Goal: Information Seeking & Learning: Learn about a topic

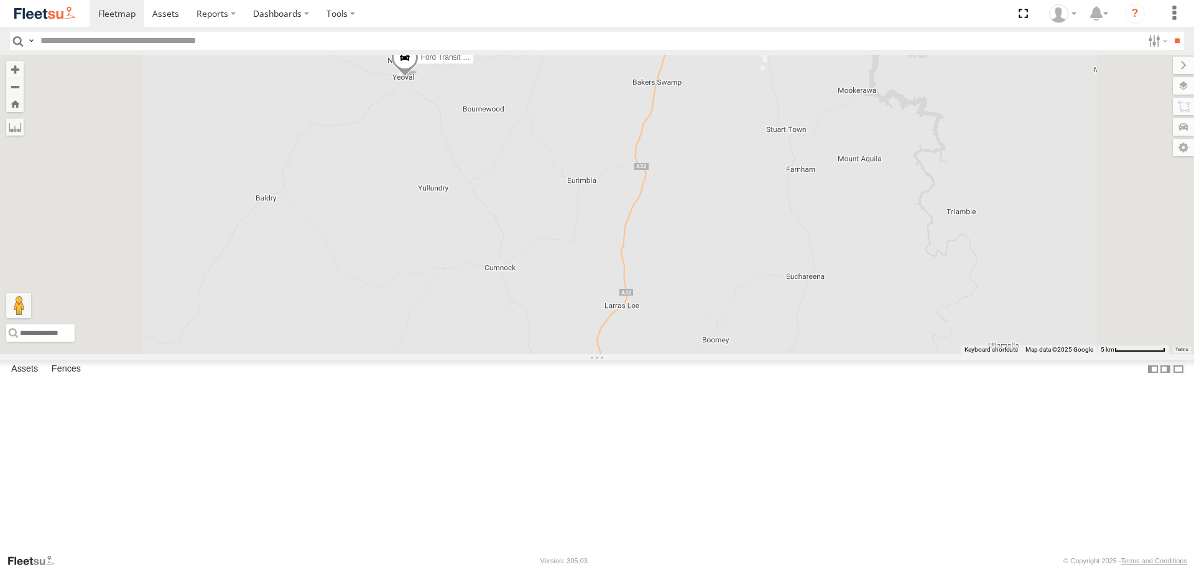
drag, startPoint x: 603, startPoint y: 136, endPoint x: 603, endPoint y: 230, distance: 93.9
click at [603, 230] on div "LDV VAN Ford Transit 2019" at bounding box center [597, 204] width 1194 height 299
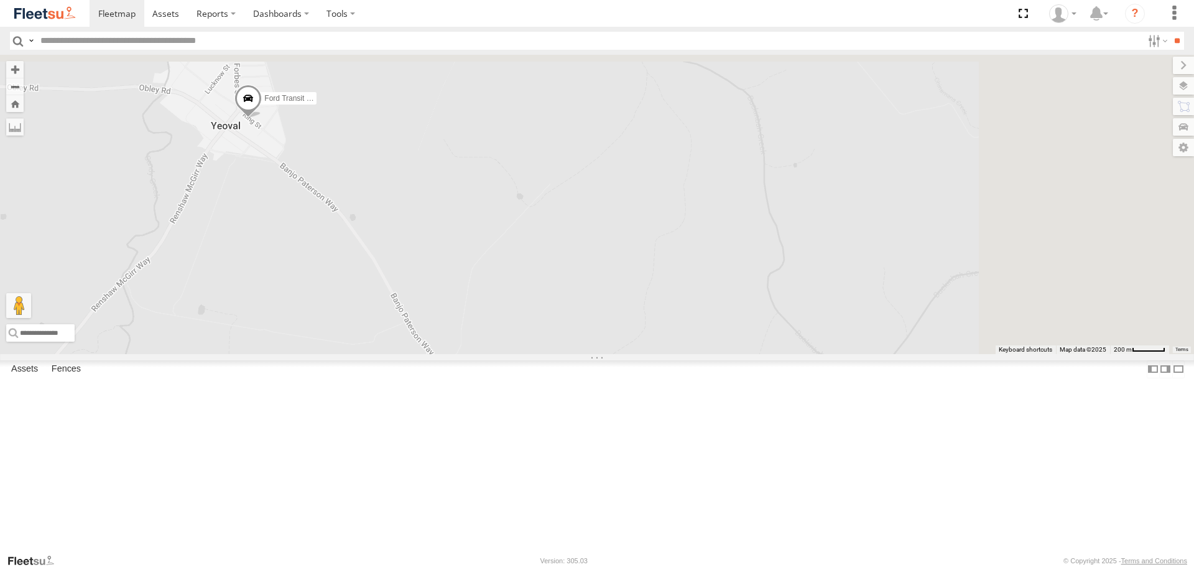
drag, startPoint x: 541, startPoint y: 109, endPoint x: 359, endPoint y: 305, distance: 267.2
click at [378, 317] on div "LDV VAN Ford Transit 2019" at bounding box center [597, 204] width 1194 height 299
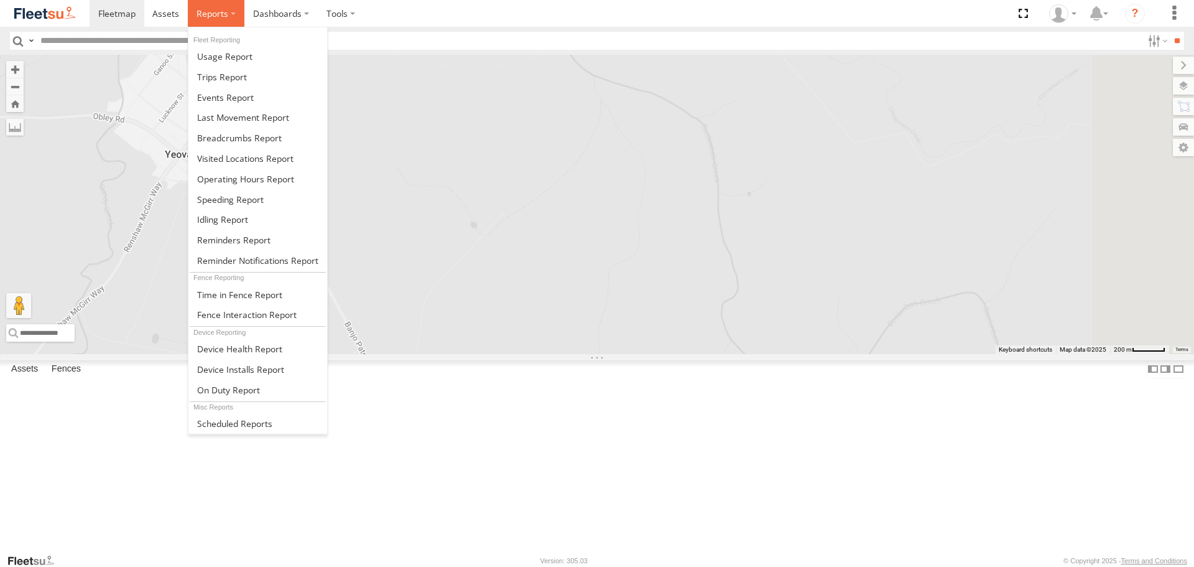
click at [205, 24] on label at bounding box center [216, 13] width 57 height 27
click at [305, 132] on link at bounding box center [257, 138] width 139 height 21
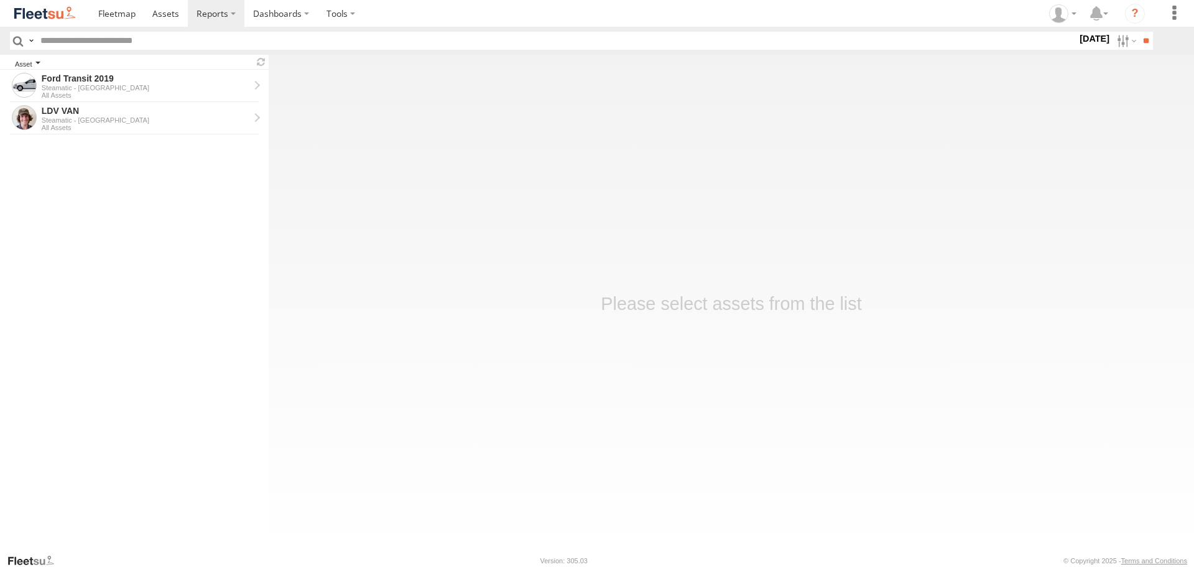
click at [154, 67] on div "Asset" at bounding box center [132, 65] width 234 height 6
click at [142, 76] on div "Ford Transit 2019" at bounding box center [146, 78] width 208 height 11
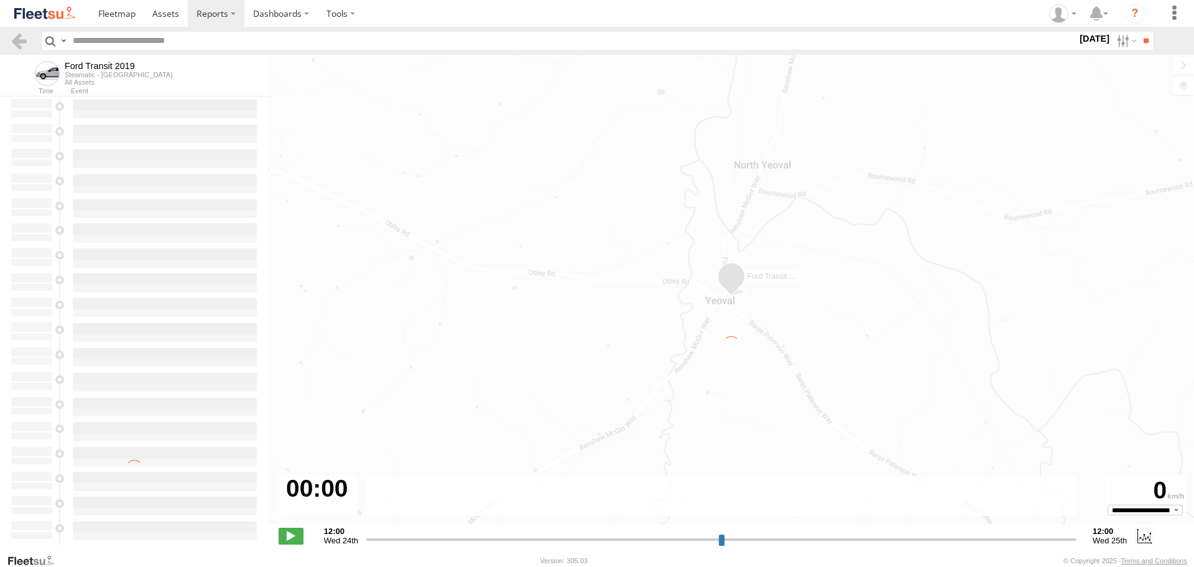
type input "**********"
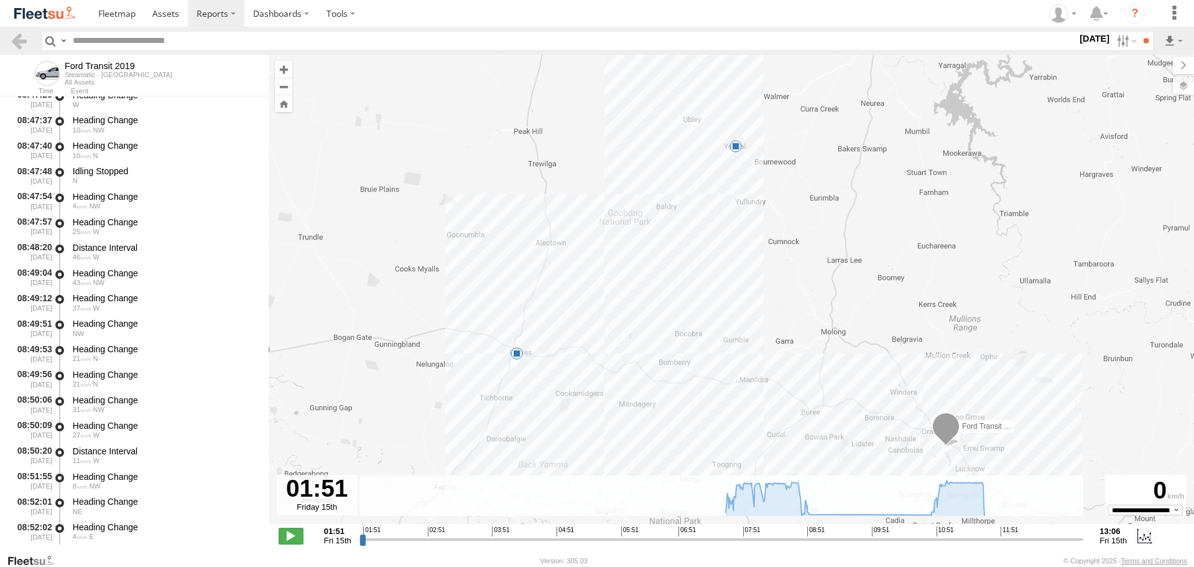
scroll to position [3546, 0]
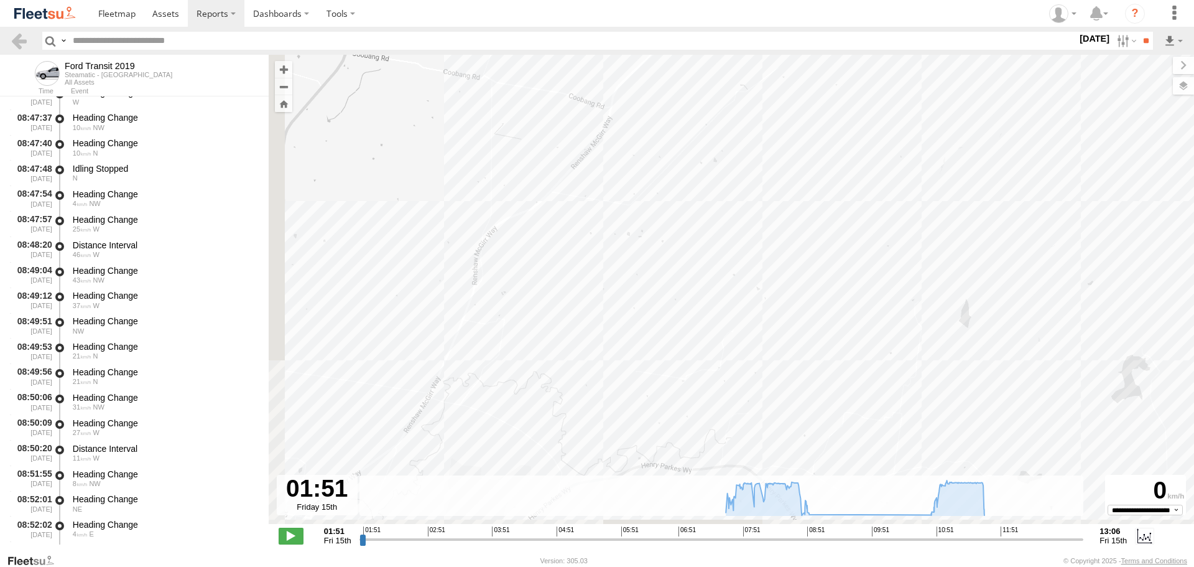
drag, startPoint x: 519, startPoint y: 358, endPoint x: 828, endPoint y: 253, distance: 326.6
click at [828, 253] on div "Ford Transit 2019 08:54 Fri 11:41 Fri" at bounding box center [732, 296] width 926 height 482
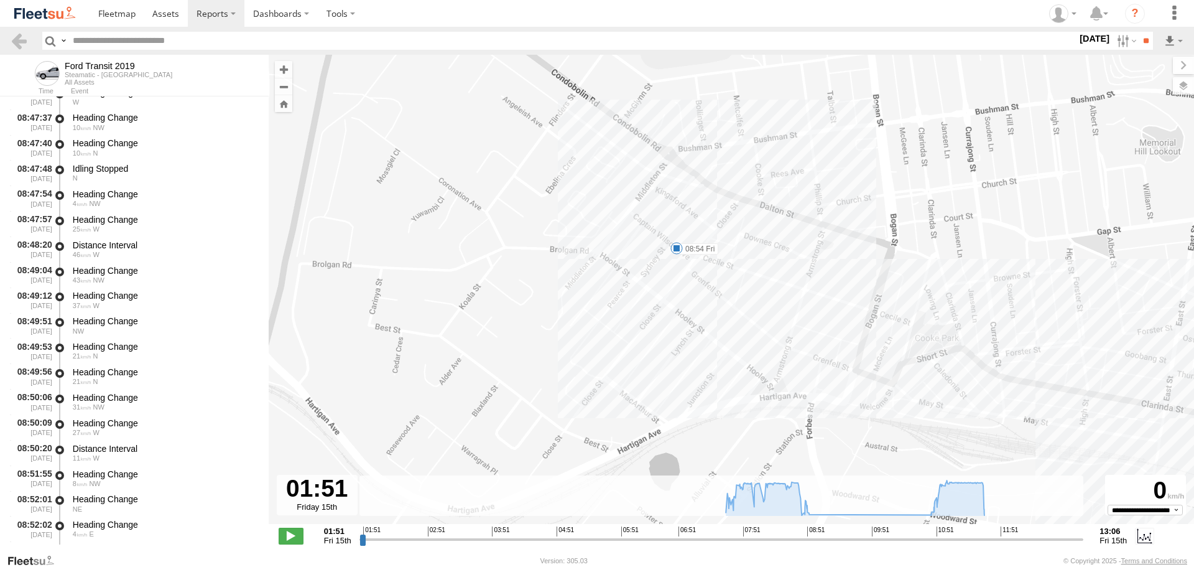
drag, startPoint x: 668, startPoint y: 223, endPoint x: 1092, endPoint y: 350, distance: 442.4
click at [1092, 350] on div "Ford Transit 2019 08:54 Fri 11:41 Fri" at bounding box center [732, 296] width 926 height 482
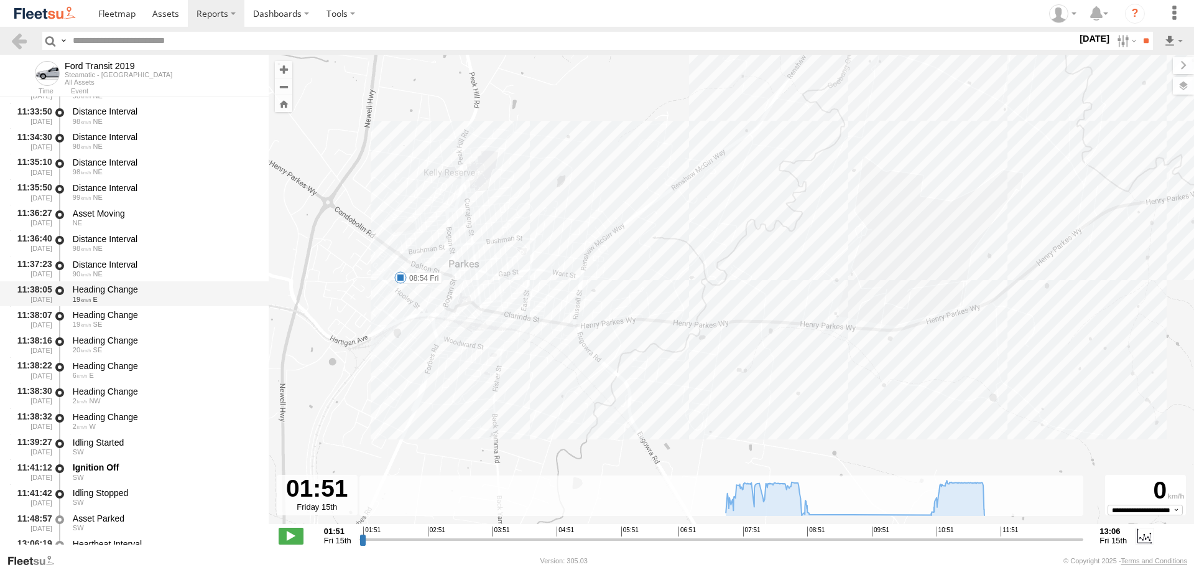
scroll to position [6742, 0]
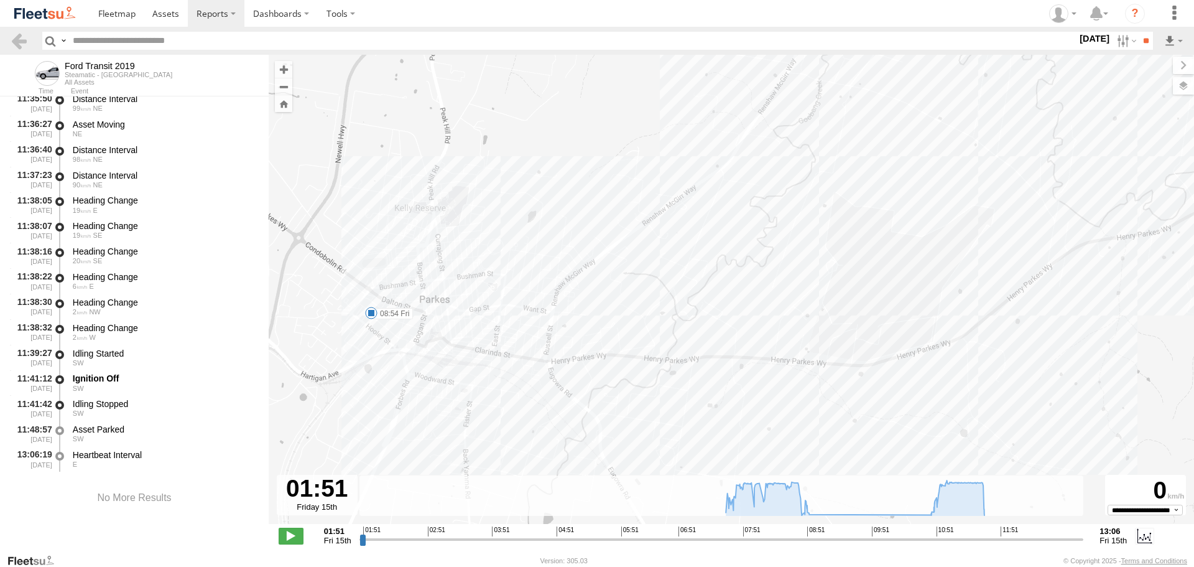
drag, startPoint x: 880, startPoint y: 104, endPoint x: 738, endPoint y: 270, distance: 218.0
click at [746, 269] on div "Ford Transit 2019 08:54 Fri 11:41 Fri" at bounding box center [732, 296] width 926 height 482
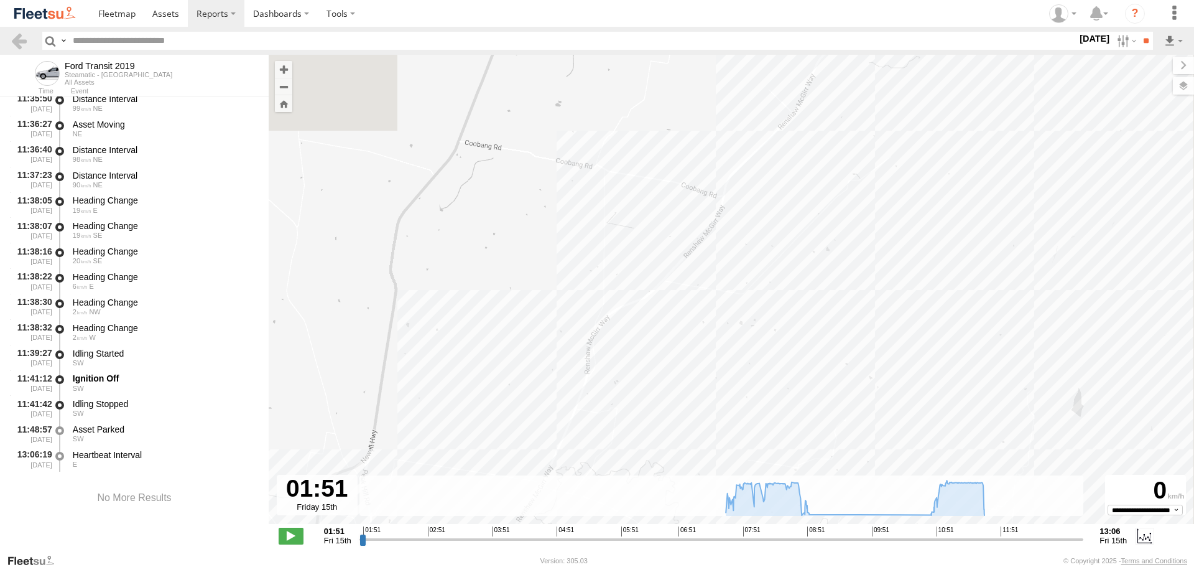
drag, startPoint x: 744, startPoint y: 148, endPoint x: 649, endPoint y: 381, distance: 251.1
click at [649, 381] on div "Ford Transit 2019 08:54 Fri 11:41 Fri" at bounding box center [732, 296] width 926 height 482
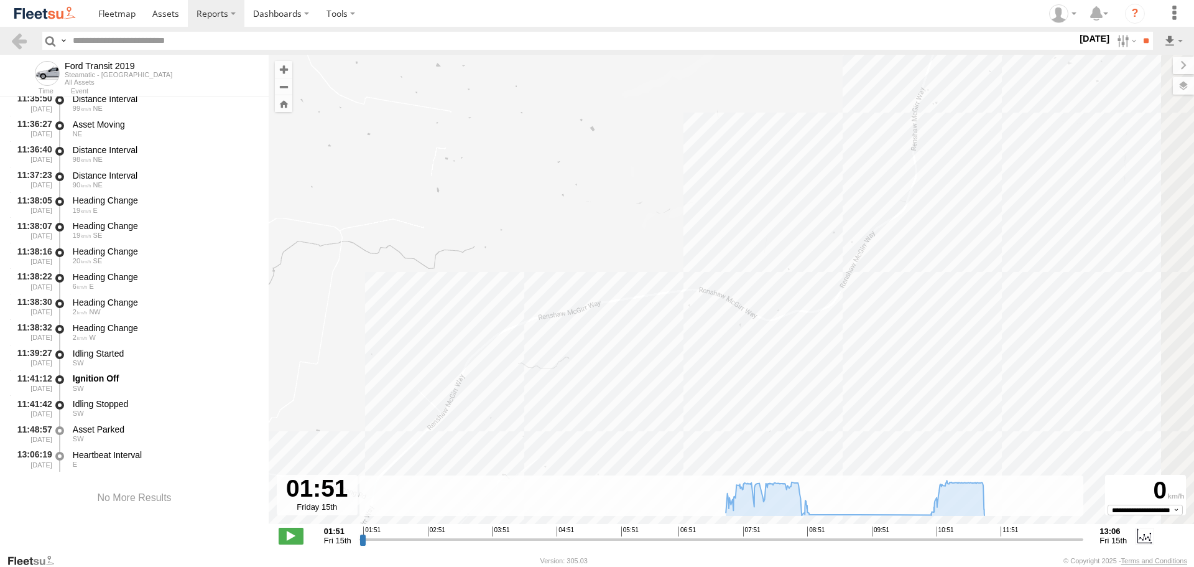
drag, startPoint x: 955, startPoint y: 90, endPoint x: 631, endPoint y: 320, distance: 397.5
click at [631, 320] on div "Ford Transit 2019 08:54 Fri 11:41 Fri" at bounding box center [732, 296] width 926 height 482
drag, startPoint x: 867, startPoint y: 34, endPoint x: 726, endPoint y: 199, distance: 217.1
click at [726, 199] on body "?" at bounding box center [597, 283] width 1194 height 567
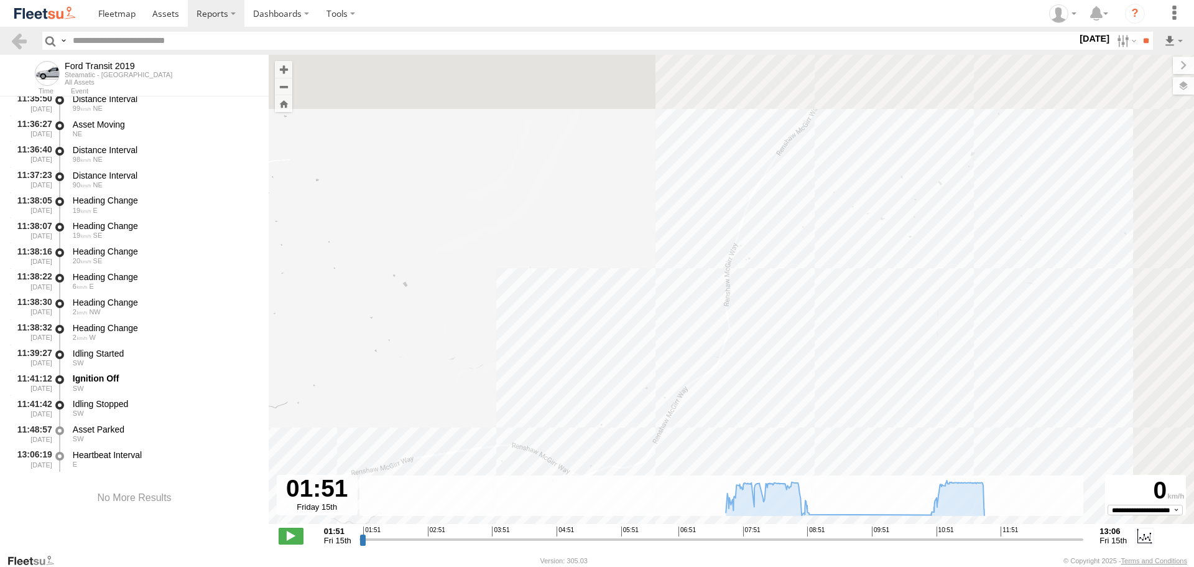
drag, startPoint x: 868, startPoint y: 83, endPoint x: 653, endPoint y: 266, distance: 282.5
click at [653, 266] on div "Ford Transit 2019 08:54 Fri 11:41 Fri" at bounding box center [732, 296] width 926 height 482
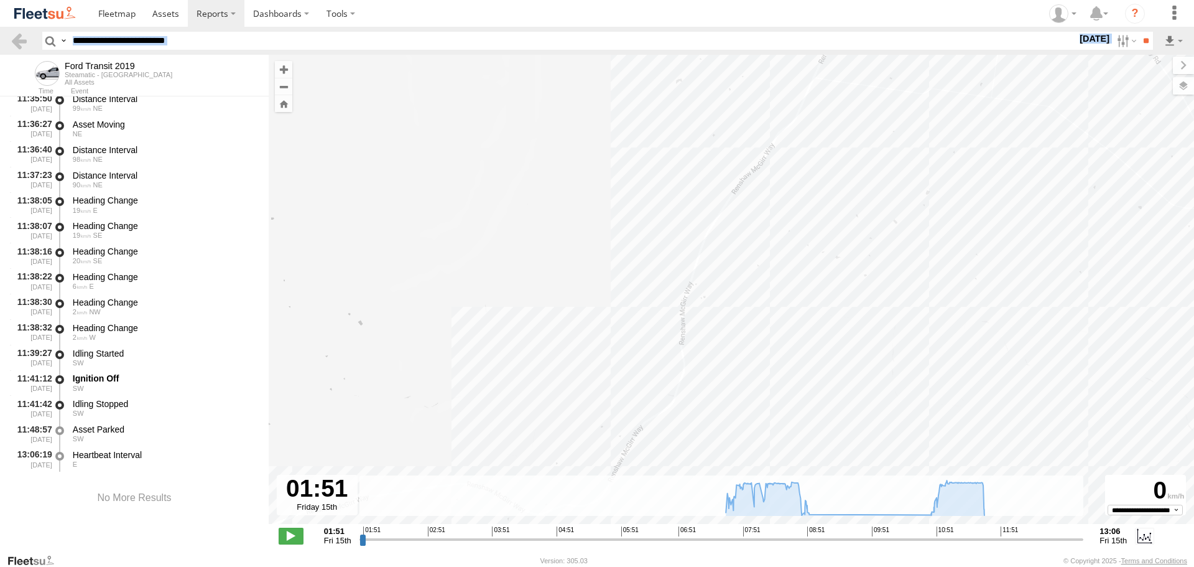
drag, startPoint x: 895, startPoint y: 53, endPoint x: 815, endPoint y: 163, distance: 136.3
click at [815, 163] on body "?" at bounding box center [597, 283] width 1194 height 567
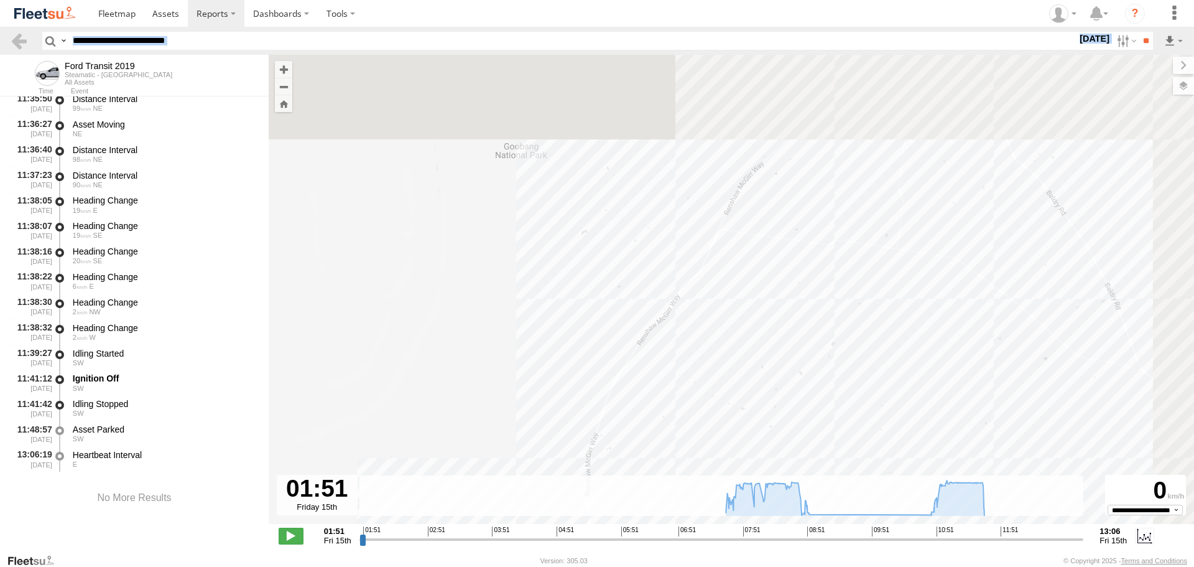
drag, startPoint x: 860, startPoint y: 77, endPoint x: 724, endPoint y: 293, distance: 255.6
click at [725, 292] on div "Ford Transit 2019 08:54 Fri 11:41 Fri" at bounding box center [732, 296] width 926 height 482
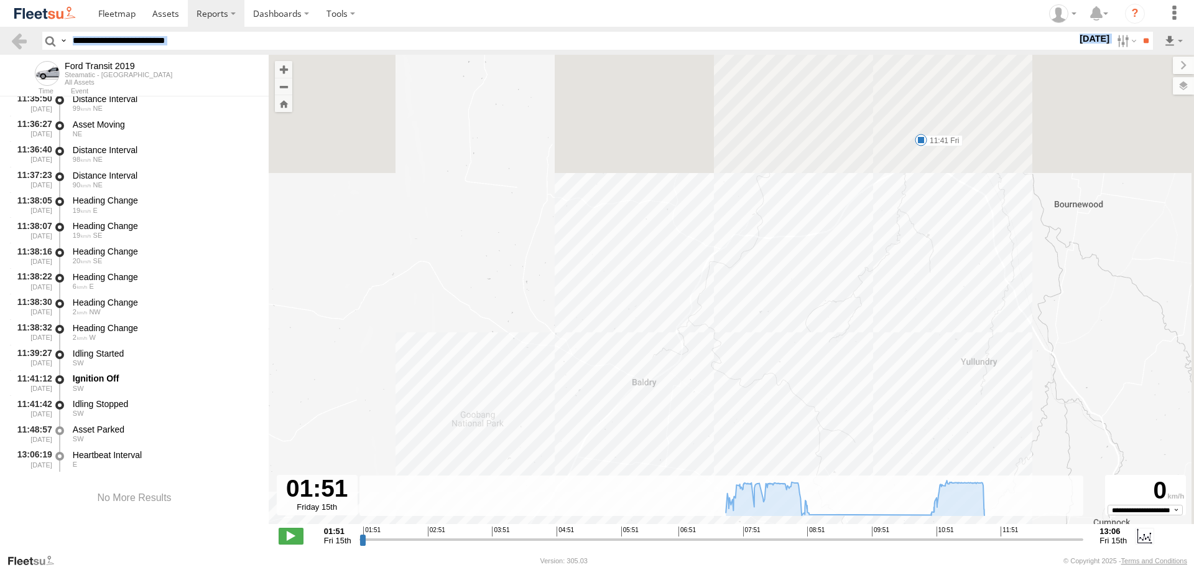
drag, startPoint x: 852, startPoint y: 113, endPoint x: 707, endPoint y: 331, distance: 262.1
click at [709, 330] on div "Ford Transit 2019 08:54 Fri 11:41 Fri" at bounding box center [732, 296] width 926 height 482
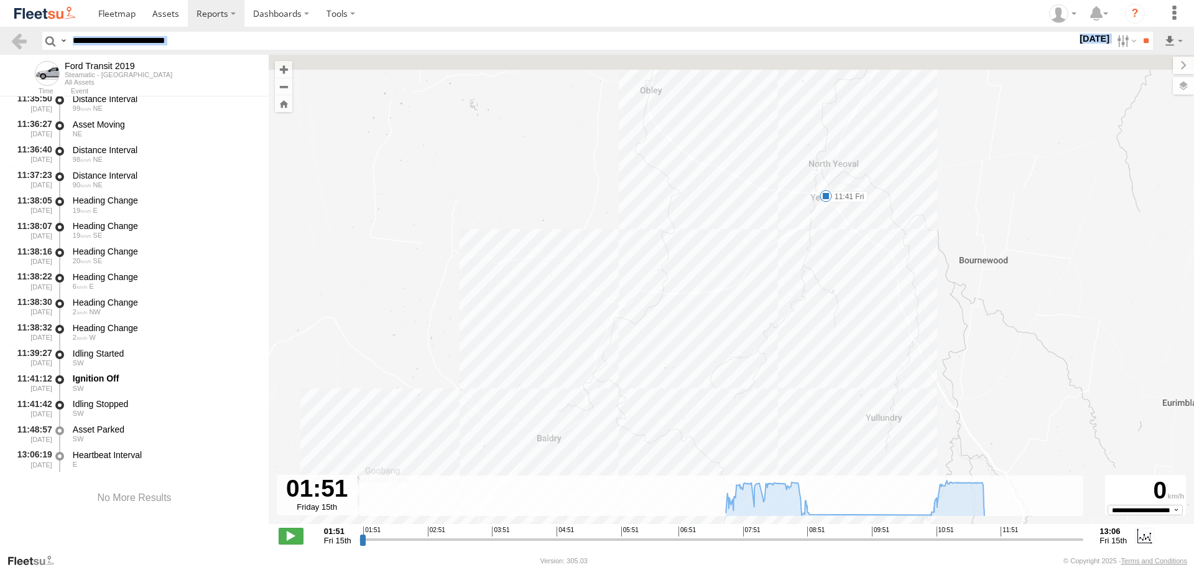
drag, startPoint x: 857, startPoint y: 126, endPoint x: 712, endPoint y: 160, distance: 148.8
click at [712, 160] on div "Ford Transit 2019 08:54 Fri 11:41 Fri" at bounding box center [732, 296] width 926 height 482
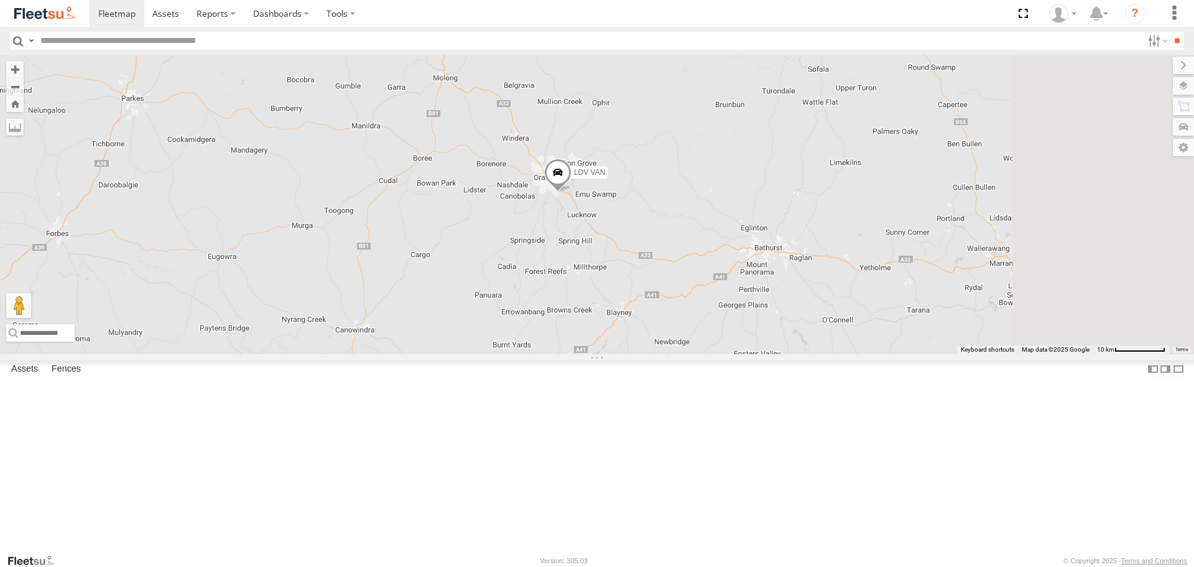
drag, startPoint x: 984, startPoint y: 371, endPoint x: 833, endPoint y: 200, distance: 227.8
click at [835, 204] on div "LDV VAN Ford Transit 2019" at bounding box center [597, 204] width 1194 height 299
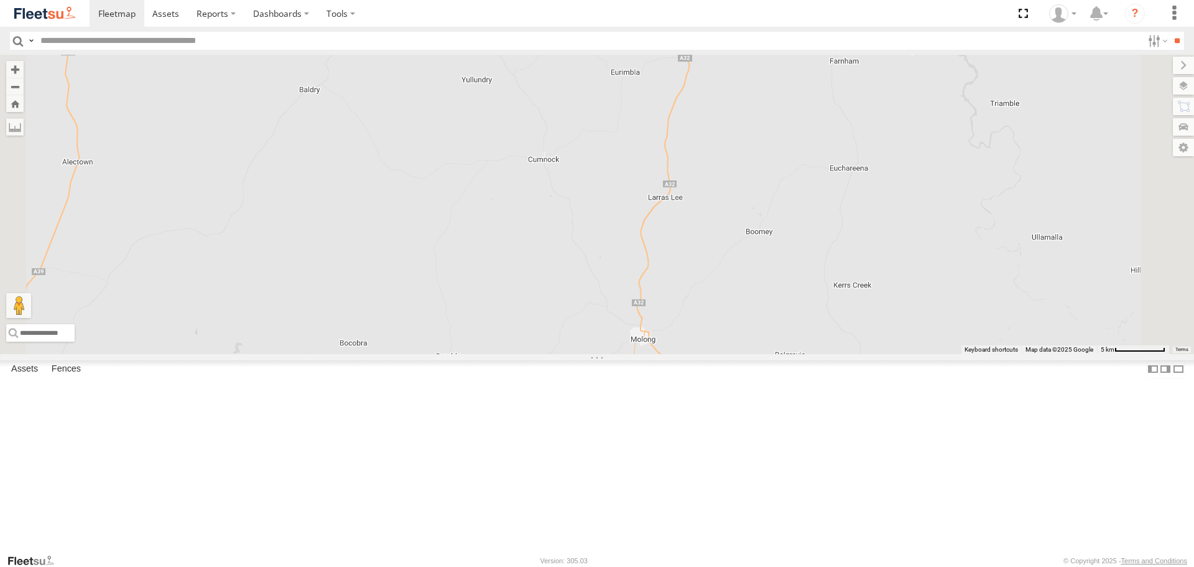
drag, startPoint x: 748, startPoint y: 209, endPoint x: 720, endPoint y: 263, distance: 60.1
click at [720, 263] on div "LDV VAN Ford Transit 2019" at bounding box center [597, 204] width 1194 height 299
drag, startPoint x: 724, startPoint y: 133, endPoint x: 734, endPoint y: 34, distance: 98.8
click at [734, 34] on body at bounding box center [597, 283] width 1194 height 567
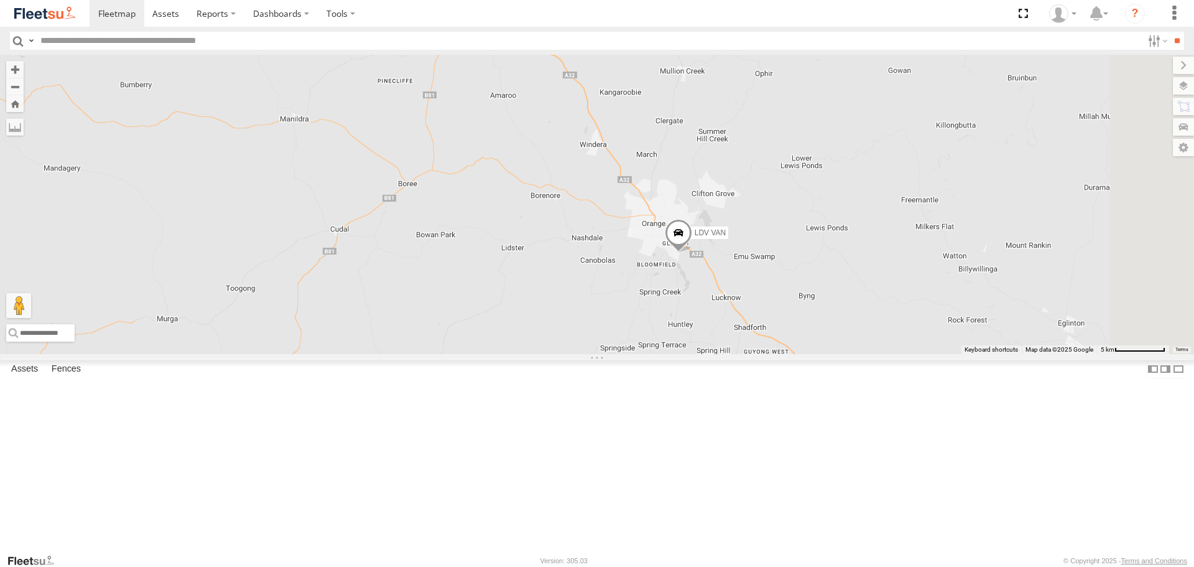
drag, startPoint x: 1132, startPoint y: 302, endPoint x: 898, endPoint y: 55, distance: 340.6
click at [900, 58] on div "LDV VAN Ford Transit 2019" at bounding box center [597, 204] width 1194 height 299
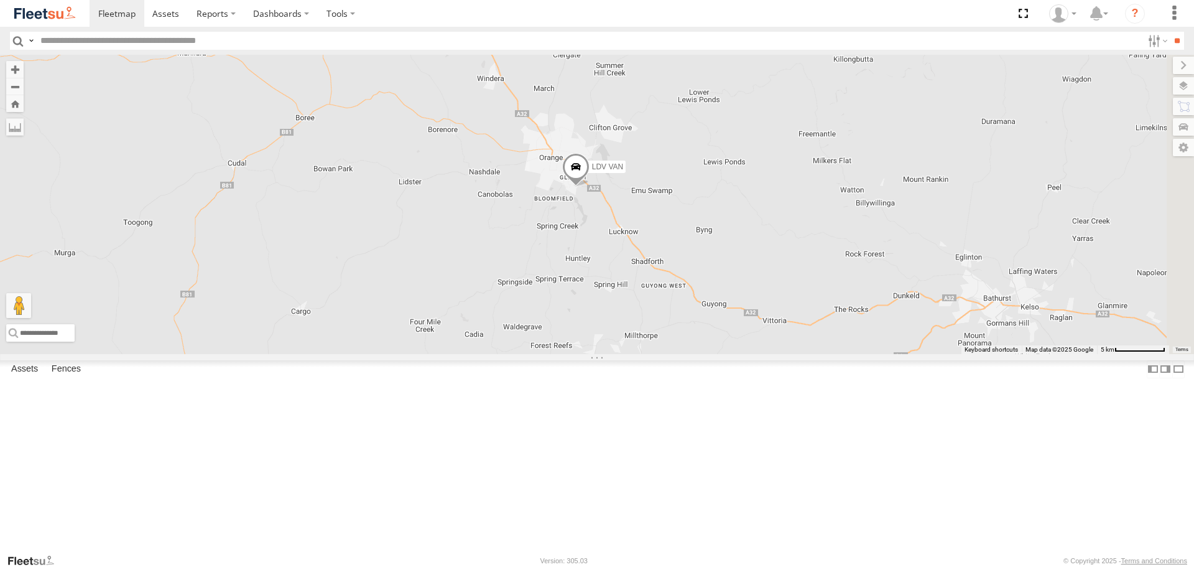
drag, startPoint x: 871, startPoint y: 353, endPoint x: 822, endPoint y: 320, distance: 58.8
click at [822, 320] on div "LDV VAN Ford Transit 2019" at bounding box center [597, 204] width 1194 height 299
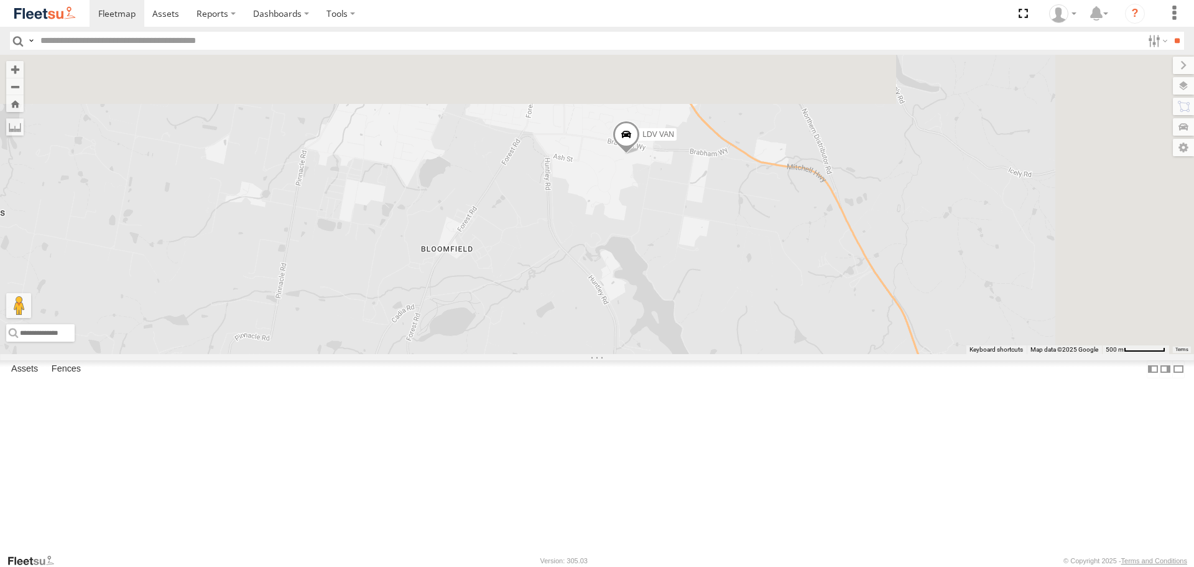
drag, startPoint x: 1013, startPoint y: 145, endPoint x: 831, endPoint y: 500, distance: 398.7
click at [831, 353] on div "LDV VAN Ford Transit 2019" at bounding box center [597, 204] width 1194 height 299
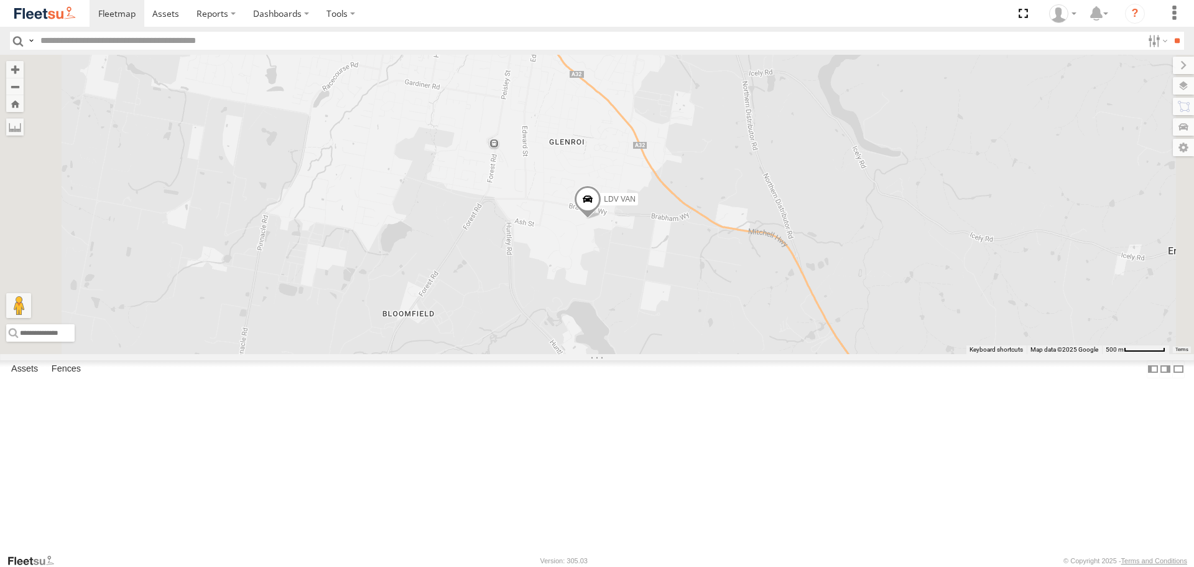
drag, startPoint x: 753, startPoint y: 372, endPoint x: 778, endPoint y: 324, distance: 53.7
click at [778, 324] on div "LDV VAN Ford Transit 2019" at bounding box center [597, 204] width 1194 height 299
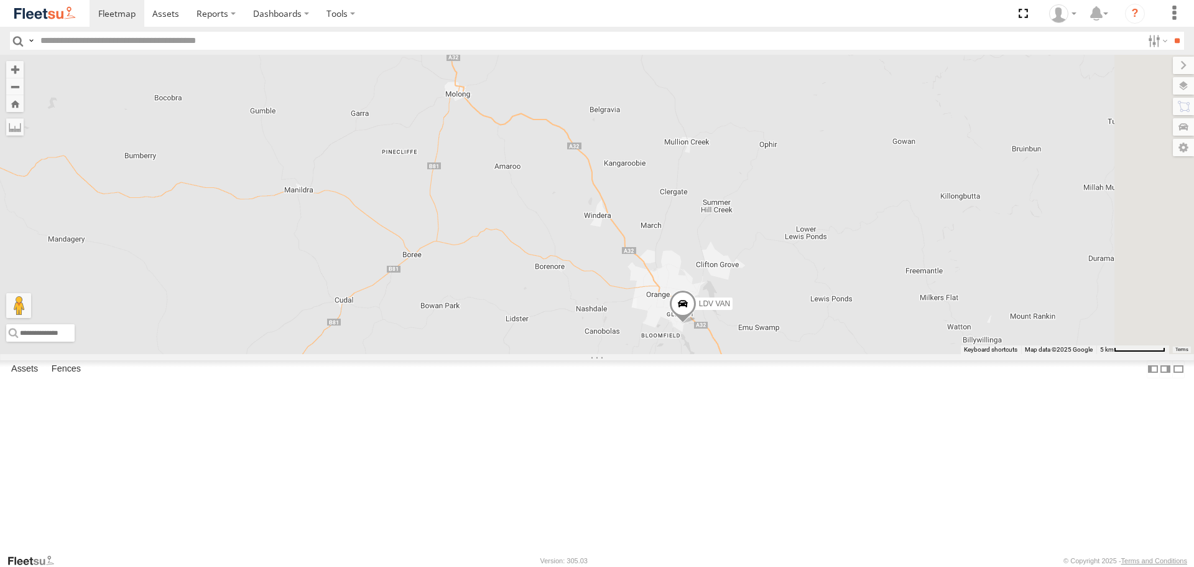
drag, startPoint x: 923, startPoint y: 159, endPoint x: 882, endPoint y: 470, distance: 314.4
click at [882, 353] on div "LDV VAN Ford Transit 2019" at bounding box center [597, 204] width 1194 height 299
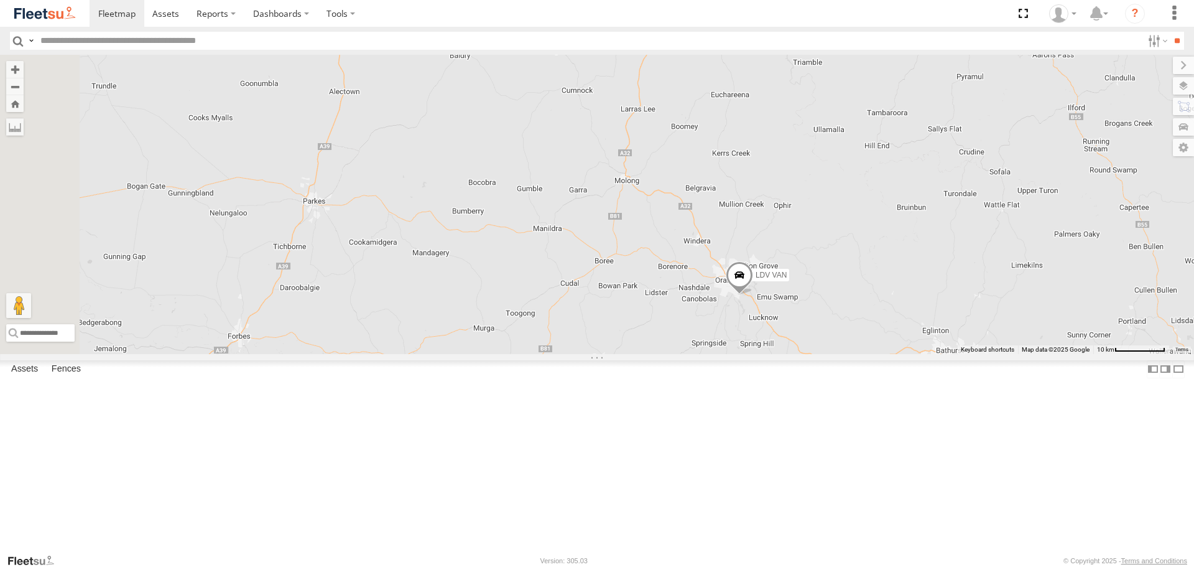
drag, startPoint x: 891, startPoint y: 457, endPoint x: 918, endPoint y: 294, distance: 165.3
click at [918, 294] on div "LDV VAN Ford Transit 2019" at bounding box center [597, 204] width 1194 height 299
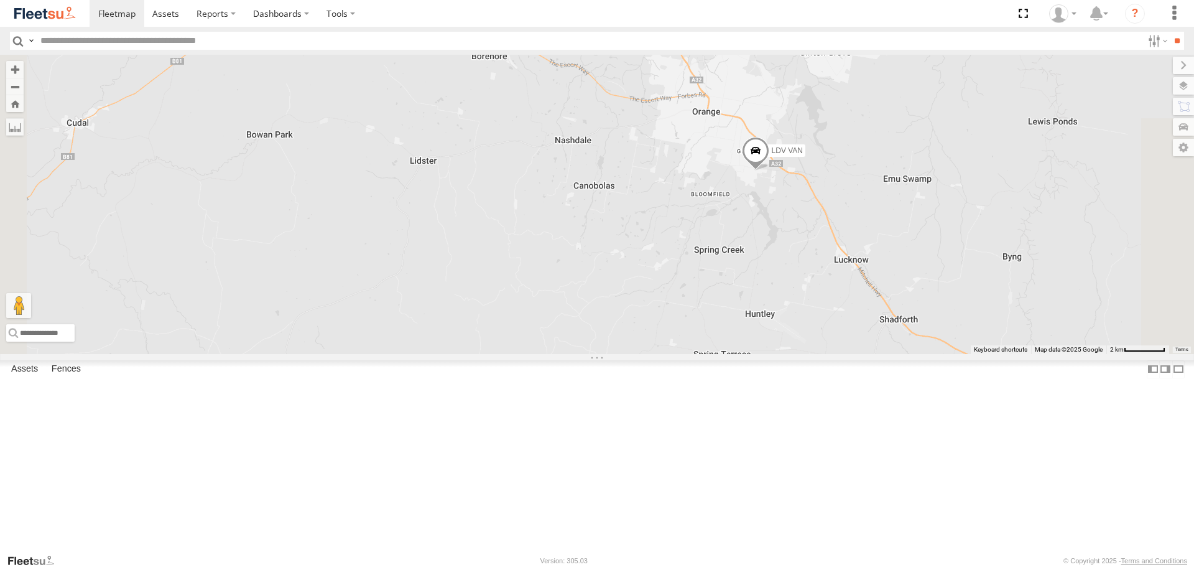
drag, startPoint x: 888, startPoint y: 526, endPoint x: 1014, endPoint y: 124, distance: 421.1
click at [1014, 124] on div "LDV VAN Ford Transit 2019" at bounding box center [597, 204] width 1194 height 299
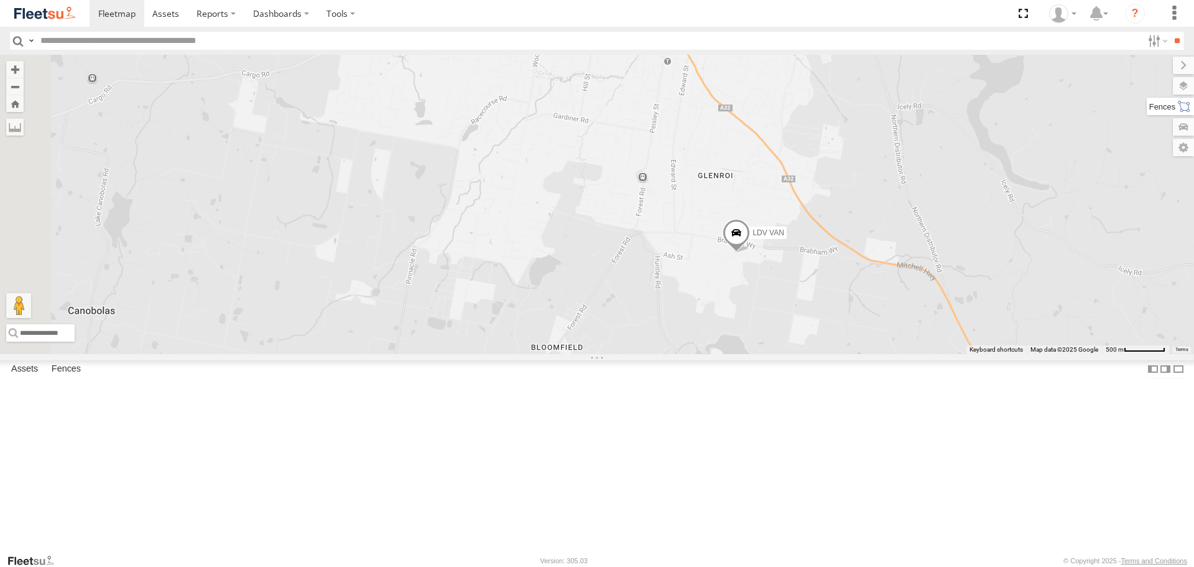
drag, startPoint x: 866, startPoint y: 490, endPoint x: 1178, endPoint y: 109, distance: 491.9
click at [1176, 111] on div "← Move left → Move right ↑ Move up ↓ Move down + Zoom in - Zoom out Home Jump l…" at bounding box center [597, 204] width 1194 height 299
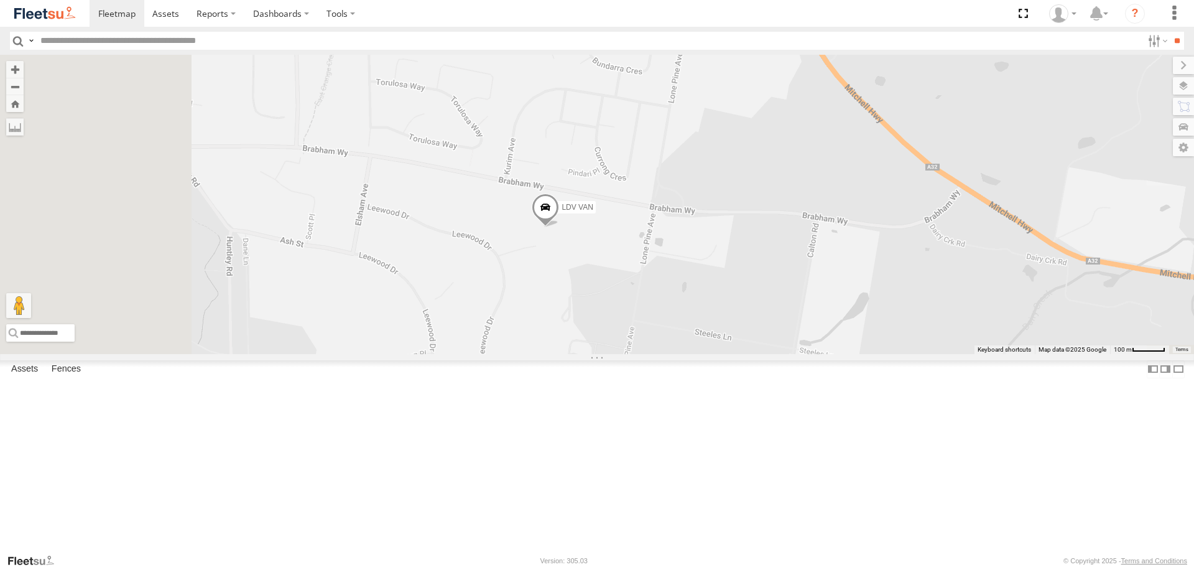
drag, startPoint x: 669, startPoint y: 378, endPoint x: 1091, endPoint y: 92, distance: 510.2
click at [1091, 92] on div "LDV VAN Ford Transit 2019" at bounding box center [597, 204] width 1194 height 299
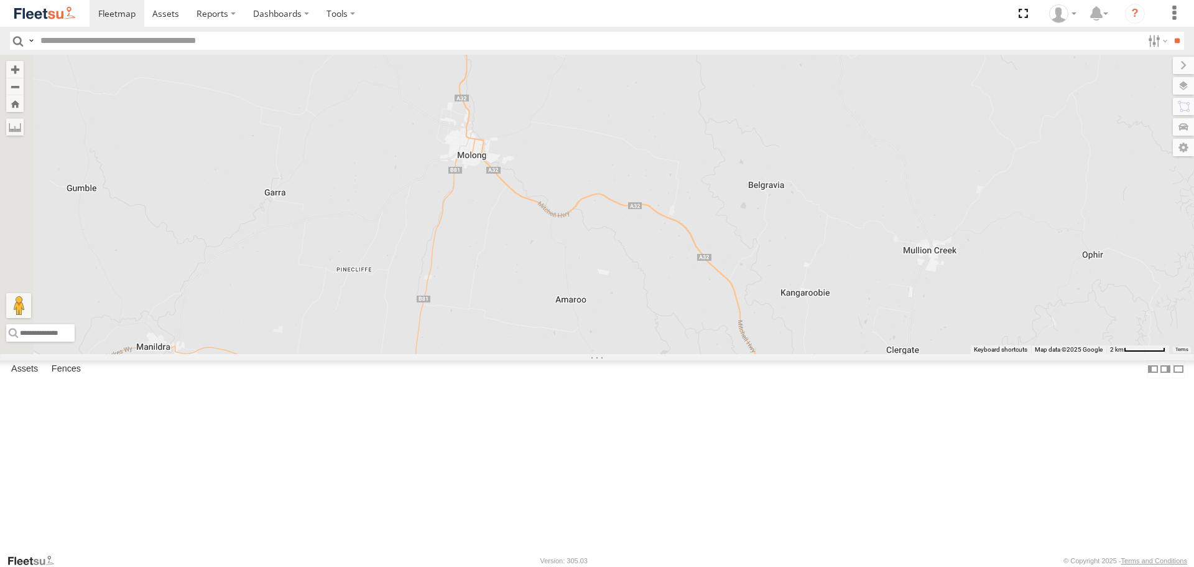
drag, startPoint x: 679, startPoint y: 204, endPoint x: 1020, endPoint y: 596, distance: 519.5
click at [1020, 566] on html at bounding box center [597, 283] width 1194 height 567
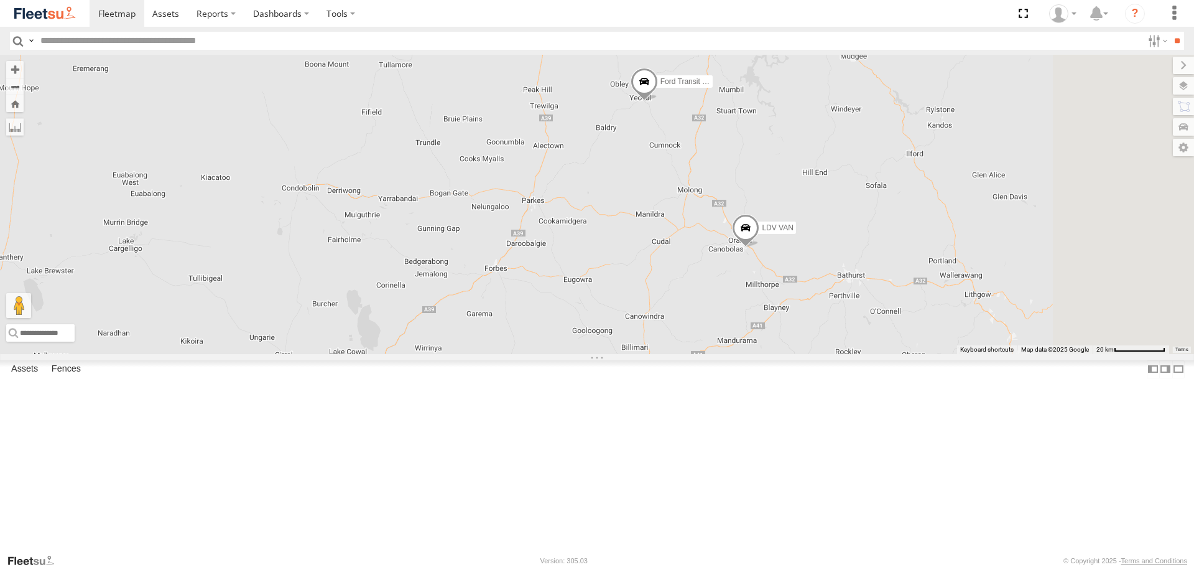
drag, startPoint x: 895, startPoint y: 199, endPoint x: 744, endPoint y: 26, distance: 229.8
click at [819, 208] on div "LDV VAN Ford Transit 2019" at bounding box center [597, 204] width 1194 height 299
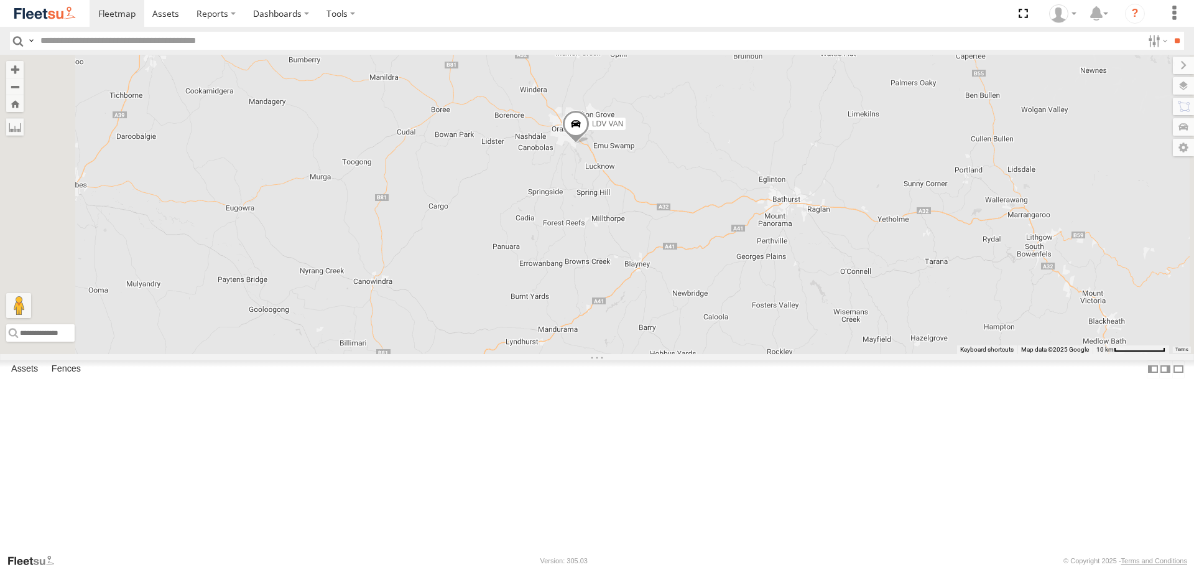
drag, startPoint x: 742, startPoint y: 103, endPoint x: 797, endPoint y: 373, distance: 275.5
click at [797, 353] on div "LDV VAN Ford Transit 2019" at bounding box center [597, 204] width 1194 height 299
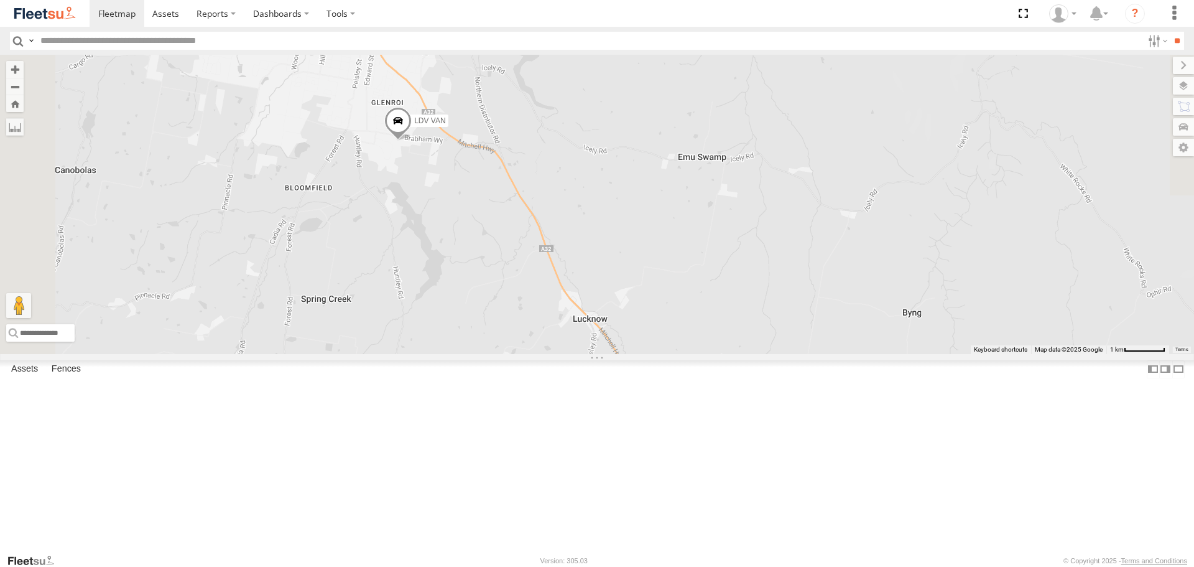
drag, startPoint x: 513, startPoint y: 120, endPoint x: 660, endPoint y: 505, distance: 412.3
click at [660, 353] on div "LDV VAN Ford Transit 2019" at bounding box center [597, 204] width 1194 height 299
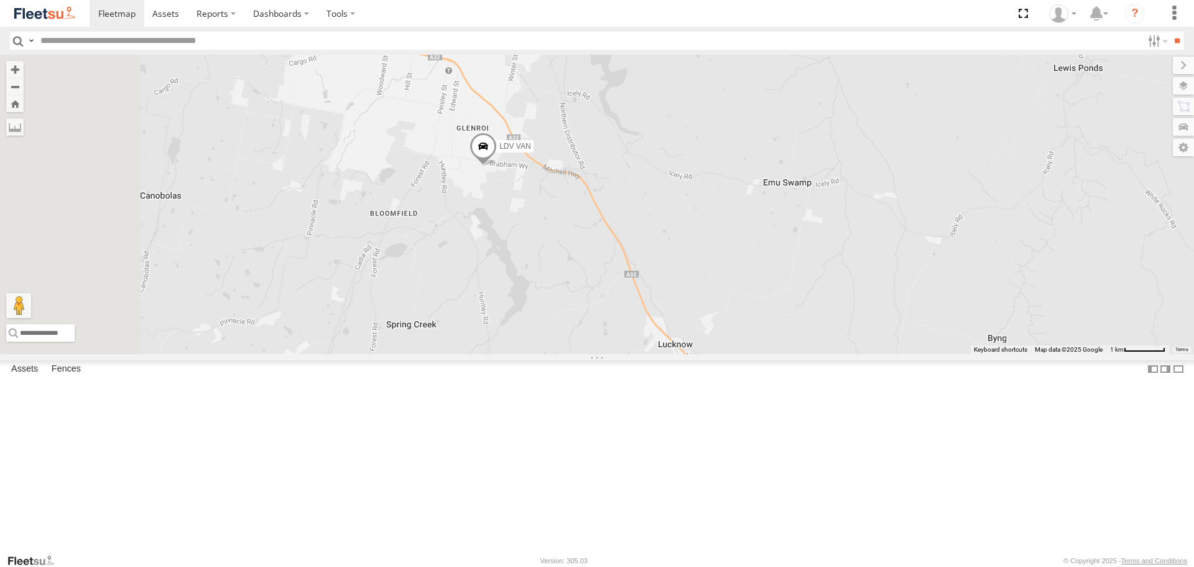
drag, startPoint x: 607, startPoint y: 185, endPoint x: 703, endPoint y: 222, distance: 103.2
click at [703, 222] on div "LDV VAN Ford Transit 2019" at bounding box center [597, 204] width 1194 height 299
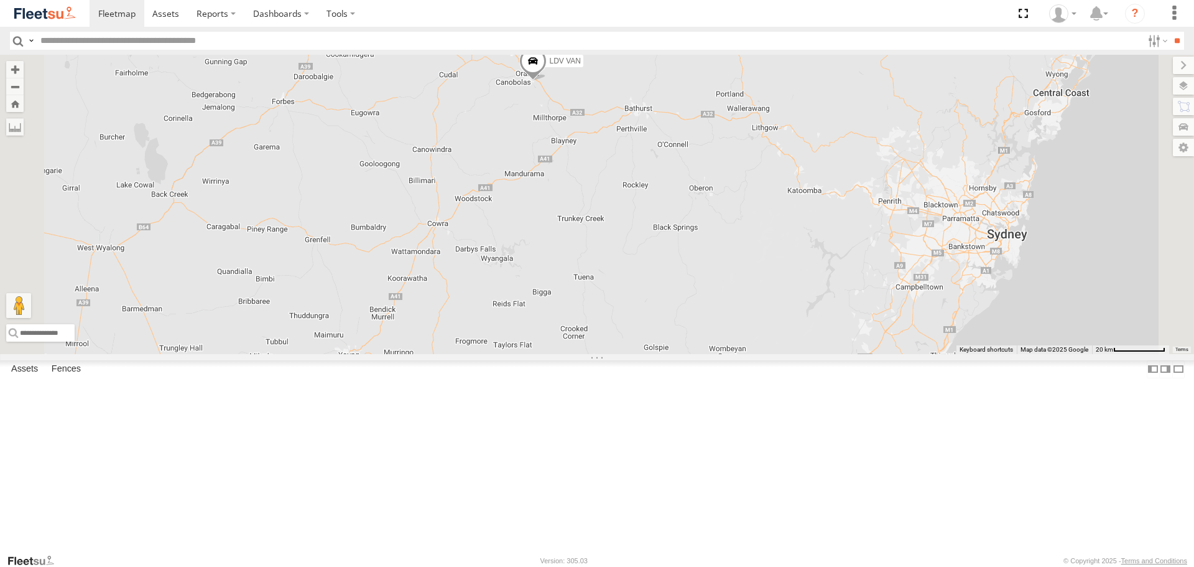
drag, startPoint x: 771, startPoint y: 133, endPoint x: 784, endPoint y: 182, distance: 51.5
click at [784, 182] on div "LDV VAN Ford Transit 2019" at bounding box center [597, 204] width 1194 height 299
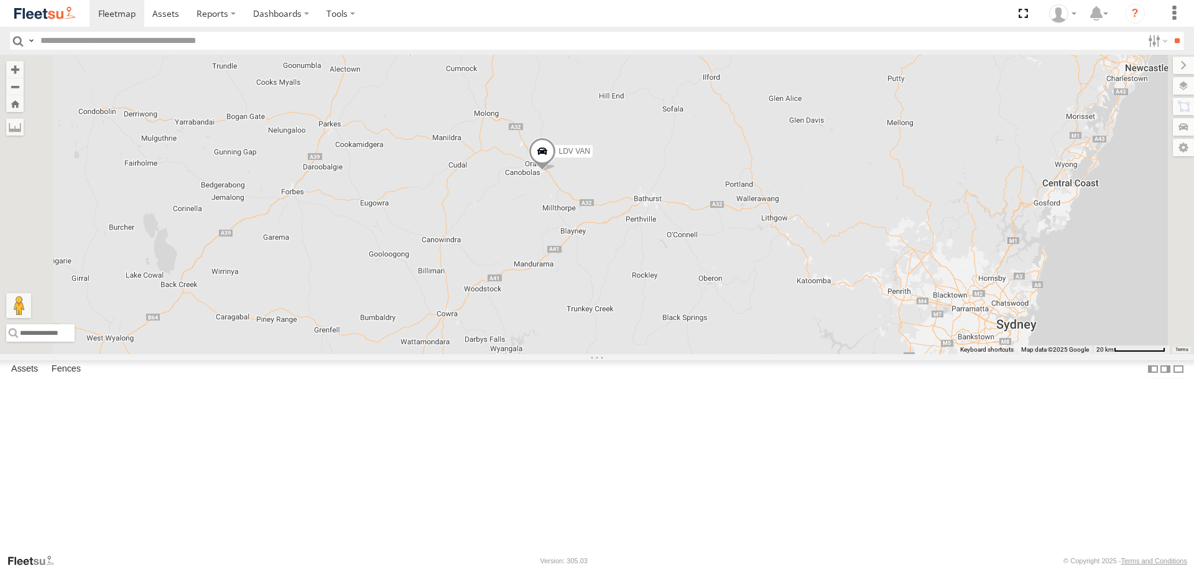
drag, startPoint x: 742, startPoint y: 130, endPoint x: 742, endPoint y: 181, distance: 51.0
click at [742, 181] on div "LDV VAN Ford Transit 2019" at bounding box center [597, 204] width 1194 height 299
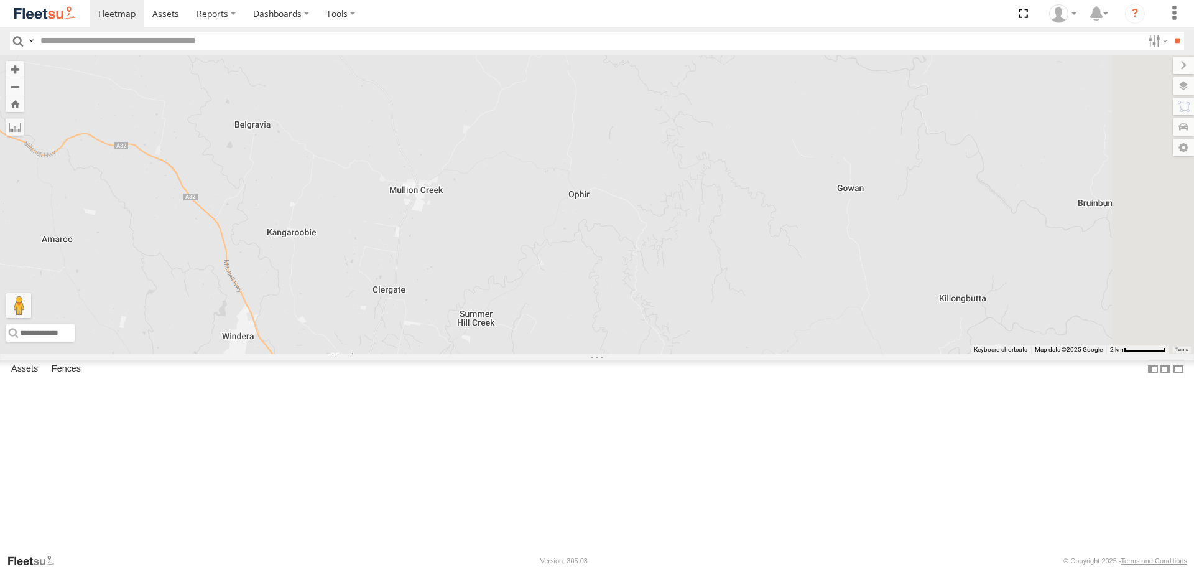
drag, startPoint x: 707, startPoint y: 399, endPoint x: 706, endPoint y: 314, distance: 85.2
click at [706, 314] on div "LDV VAN Ford Transit 2019" at bounding box center [597, 204] width 1194 height 299
